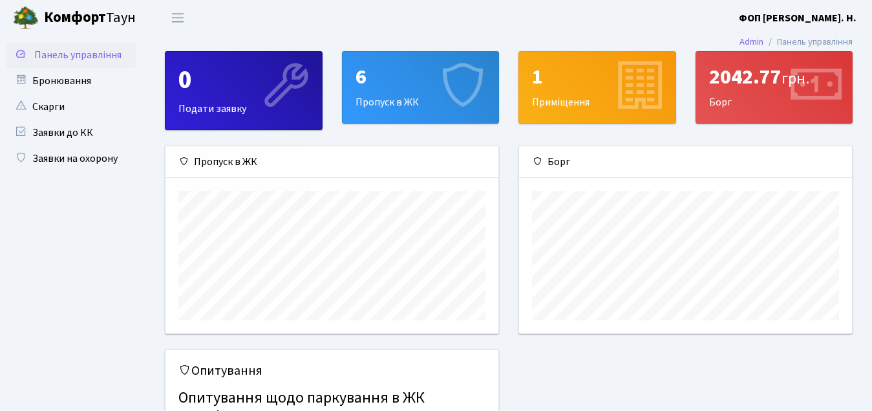
scroll to position [187, 333]
click at [96, 158] on link "Заявки на охорону" at bounding box center [70, 158] width 129 height 26
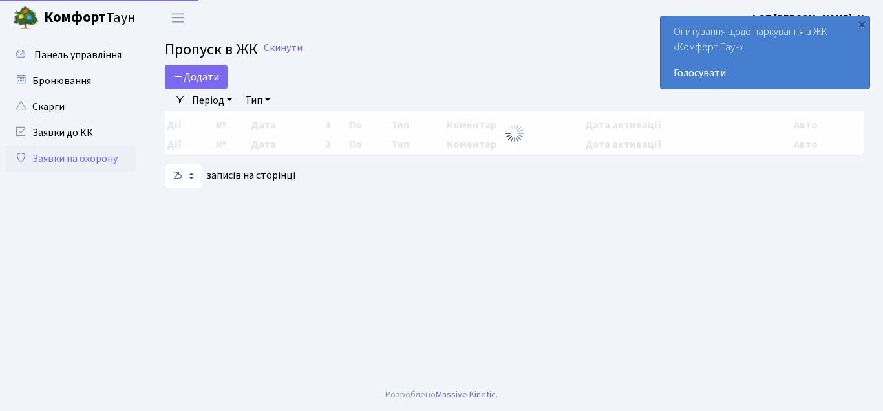
select select "25"
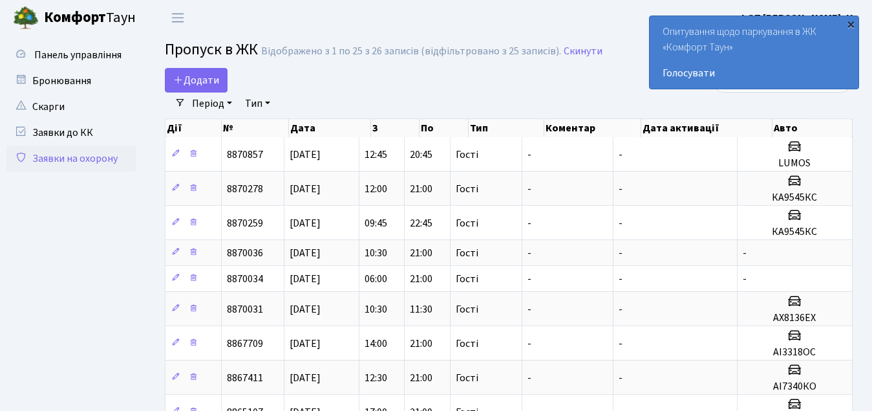
click at [851, 21] on div "×" at bounding box center [850, 23] width 13 height 13
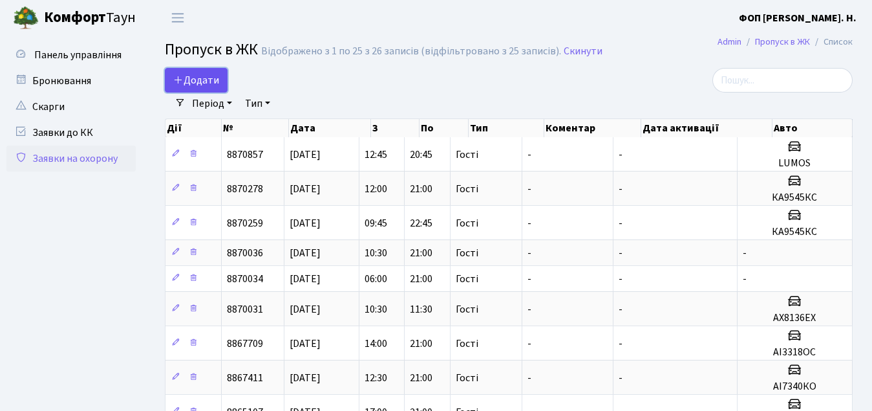
click at [204, 78] on span "Додати" at bounding box center [196, 80] width 46 height 14
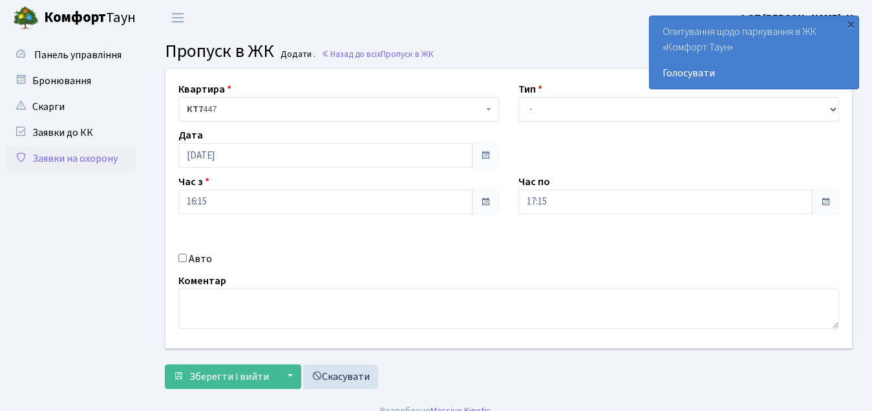
click at [248, 175] on div "Час з 16:15" at bounding box center [339, 194] width 340 height 40
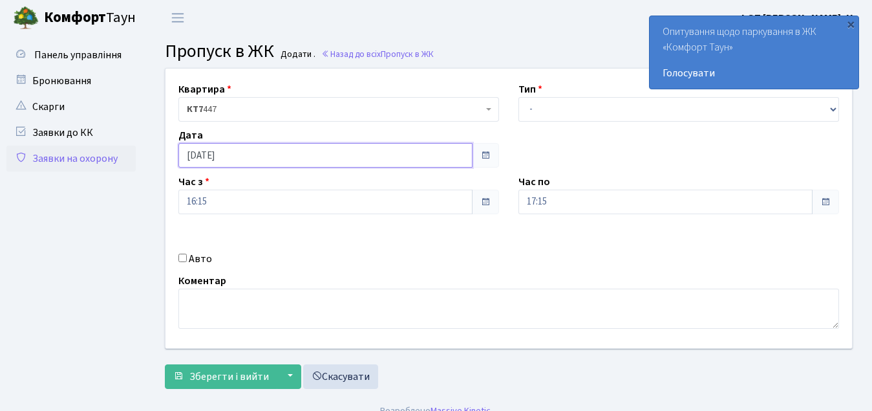
click at [254, 156] on input "10.08.2025" at bounding box center [325, 155] width 294 height 25
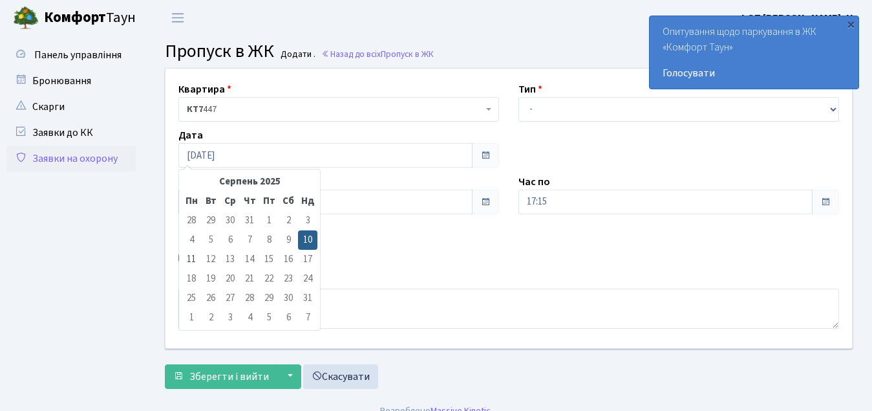
drag, startPoint x: 414, startPoint y: 281, endPoint x: 541, endPoint y: 242, distance: 132.7
click at [418, 281] on div "Коментар" at bounding box center [509, 301] width 680 height 56
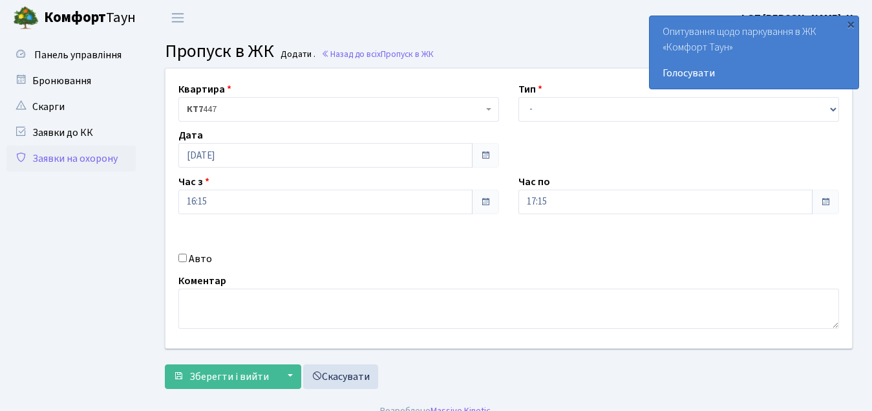
click at [603, 217] on div "Квартира <b>КТ7</b>&nbsp;&nbsp;&nbsp;447 КТ7 447 Тип - Доставка Таксі Гості Сер…" at bounding box center [509, 208] width 706 height 279
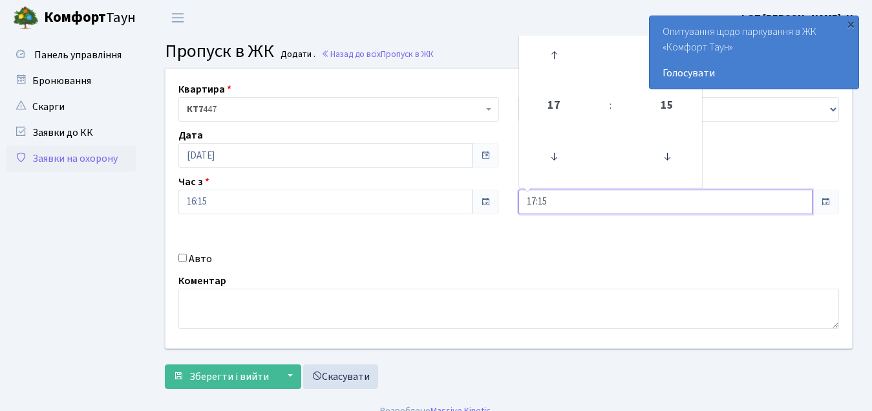
click at [607, 204] on input "17:15" at bounding box center [666, 201] width 294 height 25
click at [548, 46] on icon at bounding box center [554, 55] width 35 height 35
click at [548, 45] on icon at bounding box center [554, 55] width 35 height 35
click at [549, 45] on icon at bounding box center [554, 55] width 35 height 35
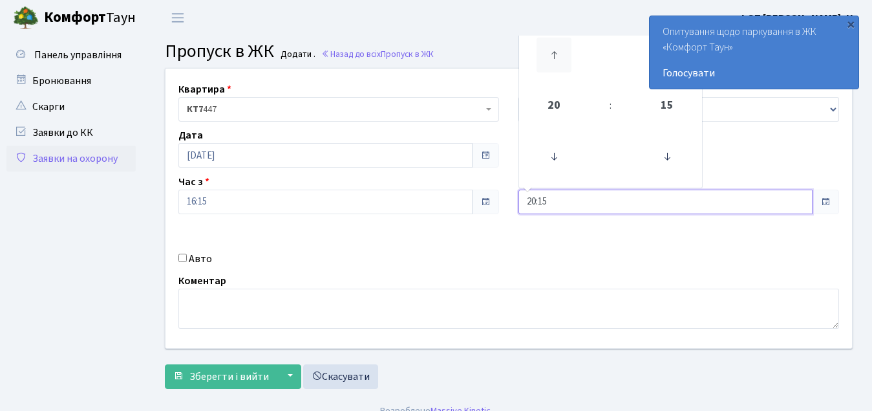
type input "21:15"
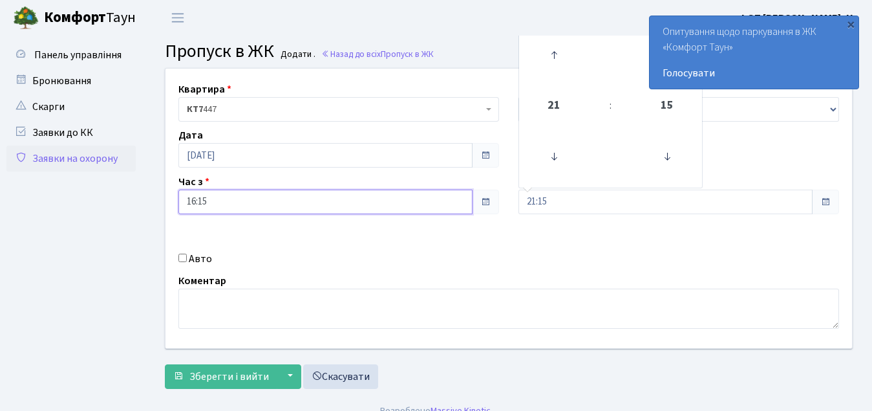
click at [349, 204] on input "16:15" at bounding box center [325, 201] width 294 height 25
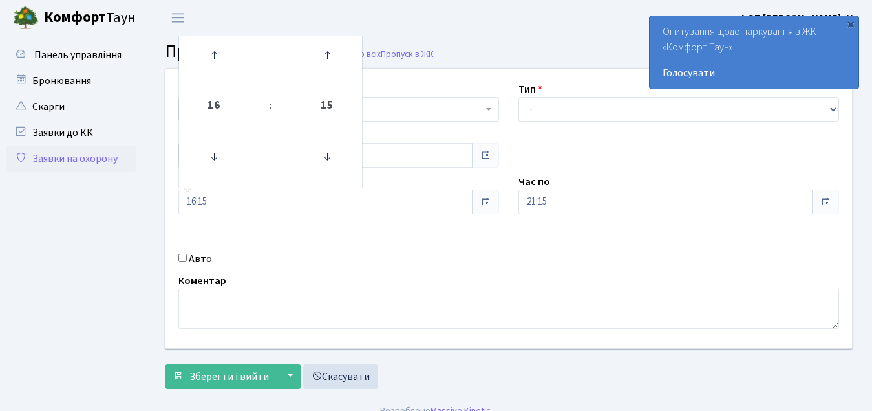
click at [420, 278] on div "Коментар" at bounding box center [509, 301] width 680 height 56
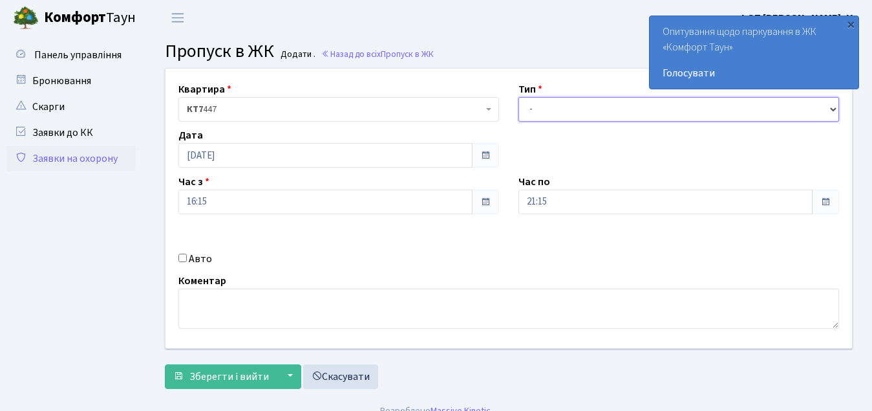
click at [564, 121] on select "- Доставка Таксі Гості Сервіс" at bounding box center [679, 109] width 321 height 25
select select "3"
click at [519, 97] on select "- Доставка Таксі Гості Сервіс" at bounding box center [679, 109] width 321 height 25
click at [184, 252] on div "Авто" at bounding box center [339, 259] width 340 height 16
click at [194, 259] on label "Авто" at bounding box center [200, 259] width 23 height 16
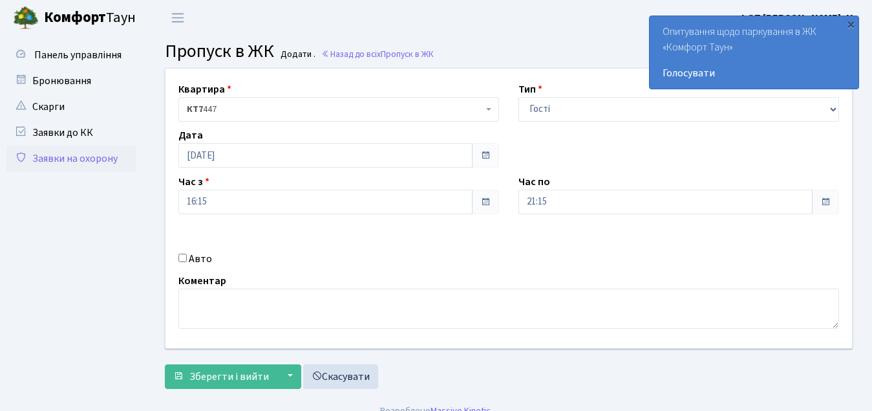
click at [187, 259] on input "Авто" at bounding box center [182, 257] width 8 height 8
checkbox input "true"
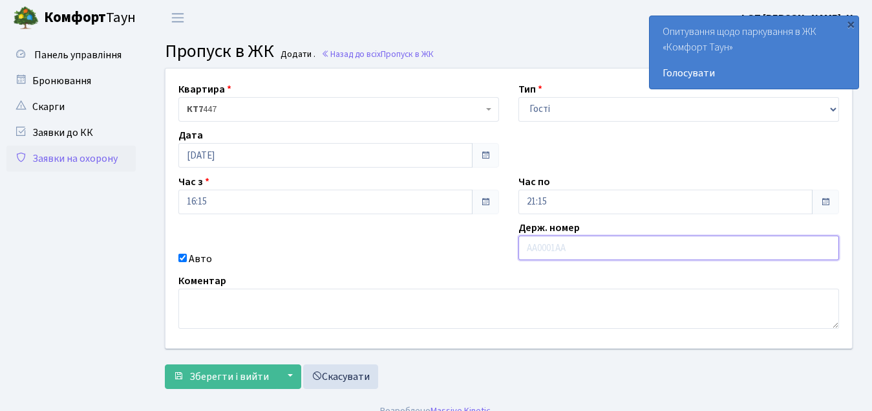
click at [602, 252] on input "text" at bounding box center [679, 247] width 321 height 25
type input "АА6397YB"
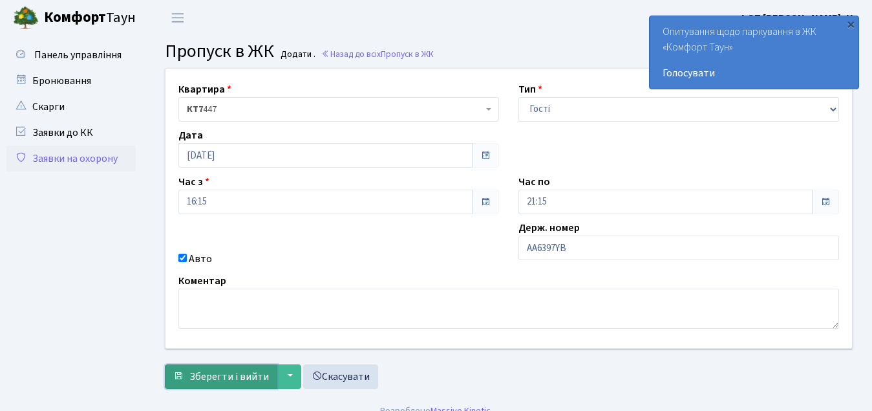
click at [233, 375] on span "Зберегти і вийти" at bounding box center [229, 376] width 80 height 14
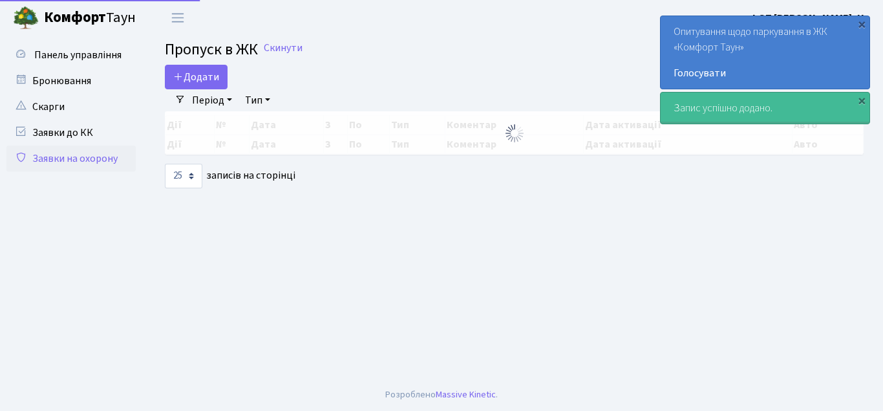
select select "25"
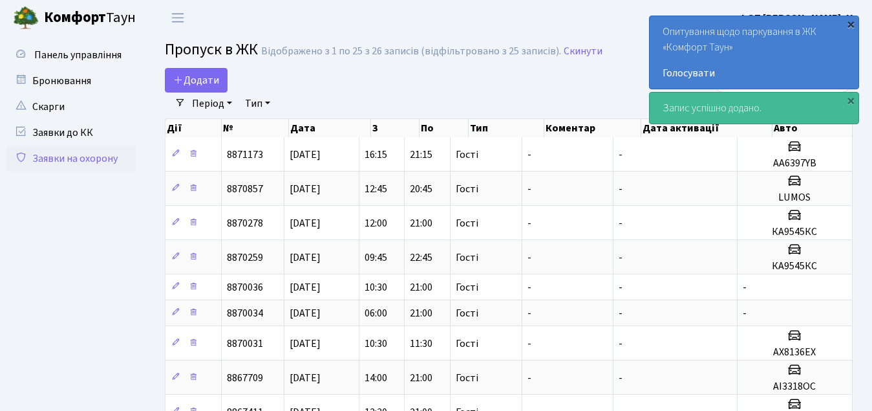
click at [855, 21] on div "×" at bounding box center [850, 23] width 13 height 13
